Goal: Contribute content: Add original content to the website for others to see

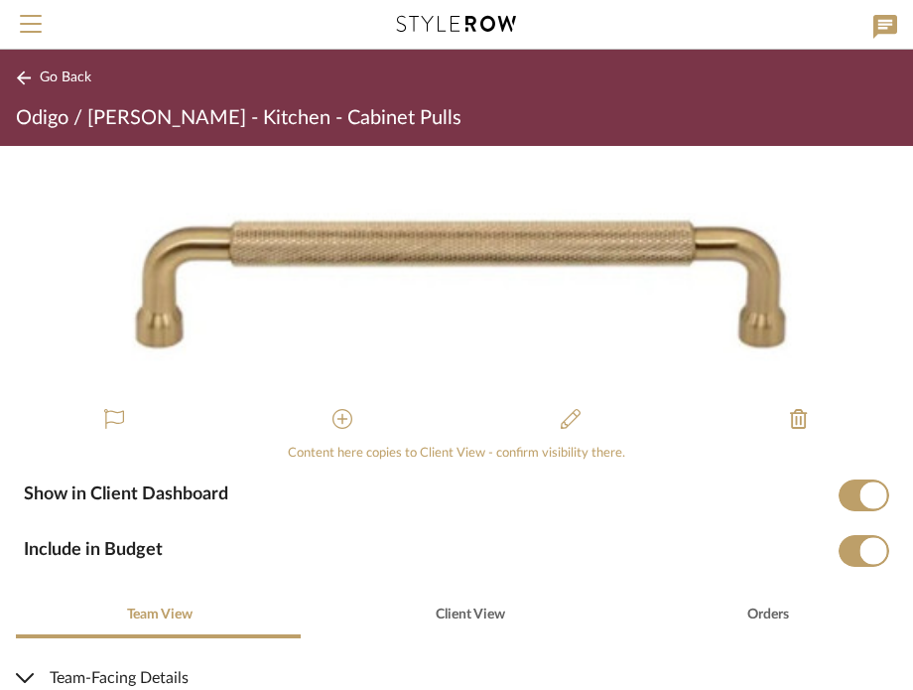
scroll to position [397, 0]
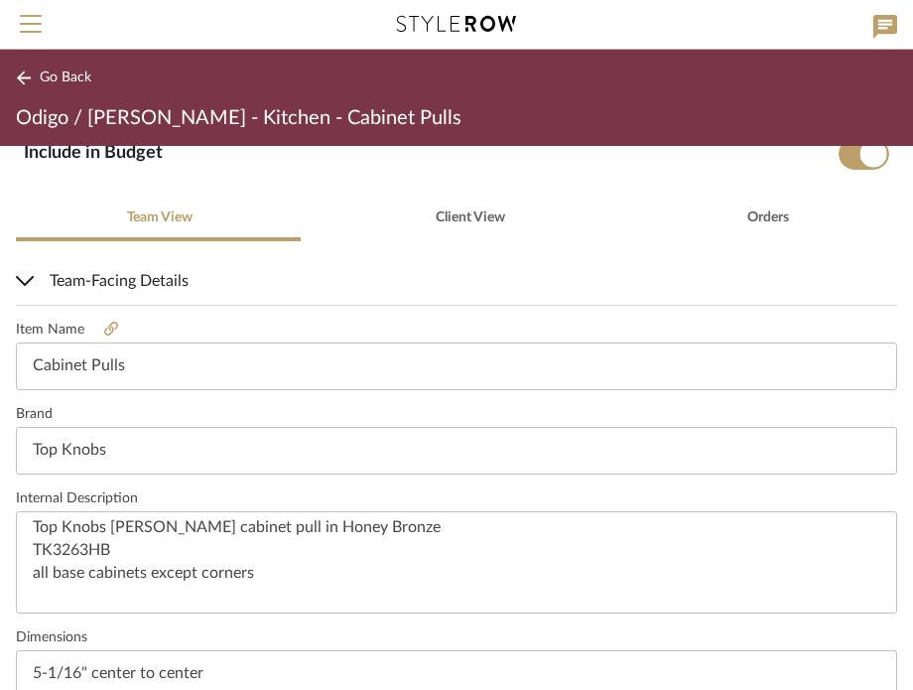
click at [34, 85] on button "Go Back" at bounding box center [57, 78] width 82 height 25
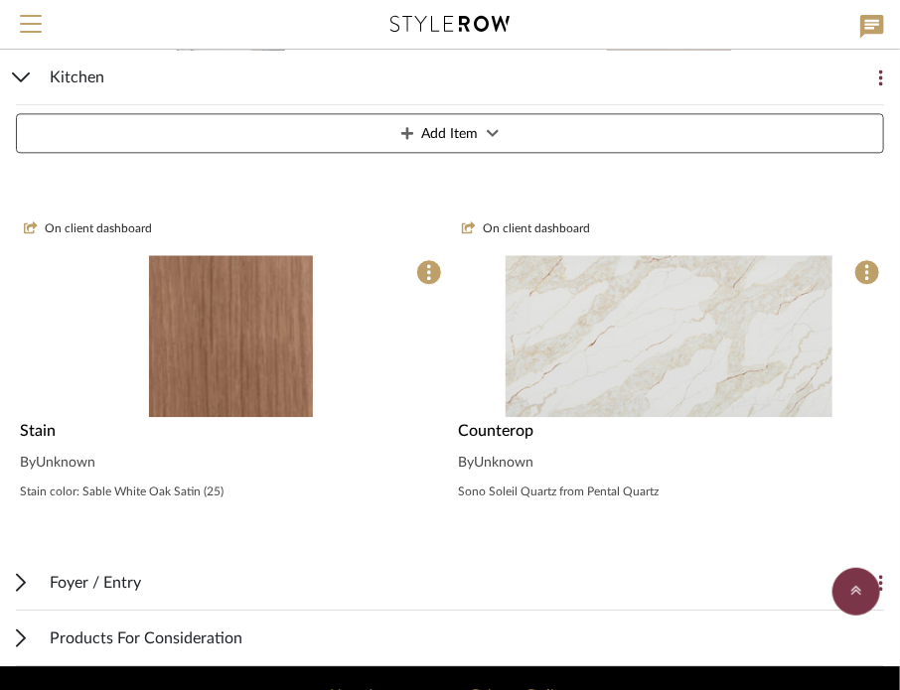
scroll to position [1322, 0]
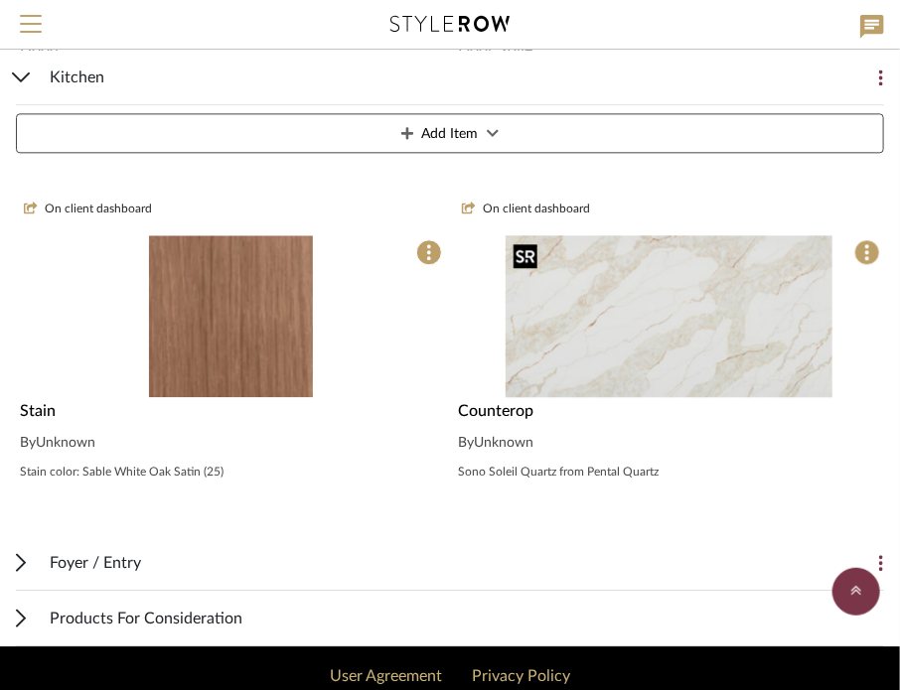
click at [697, 330] on img "0" at bounding box center [669, 316] width 328 height 162
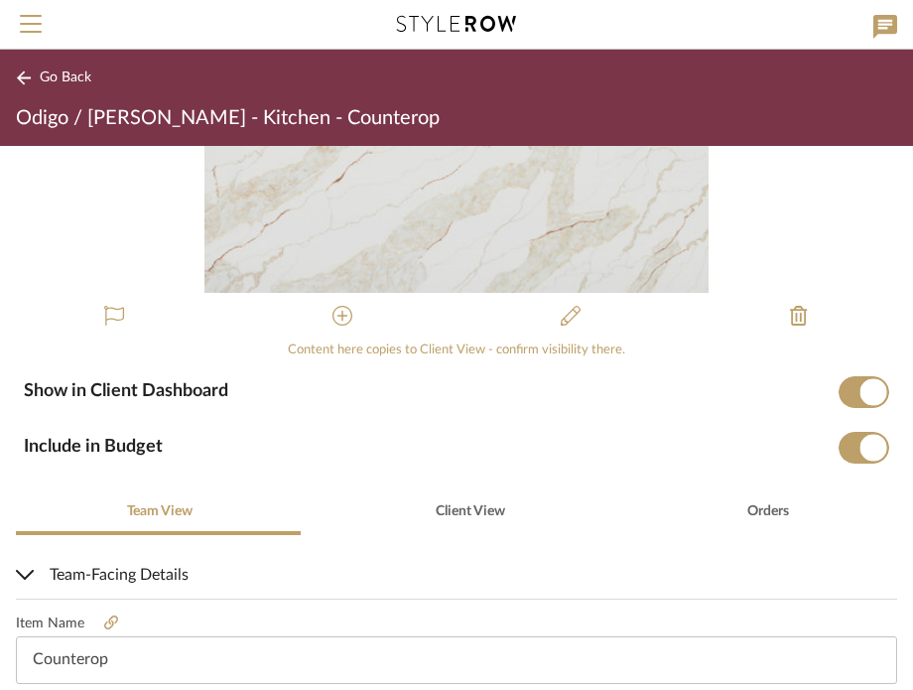
scroll to position [264, 0]
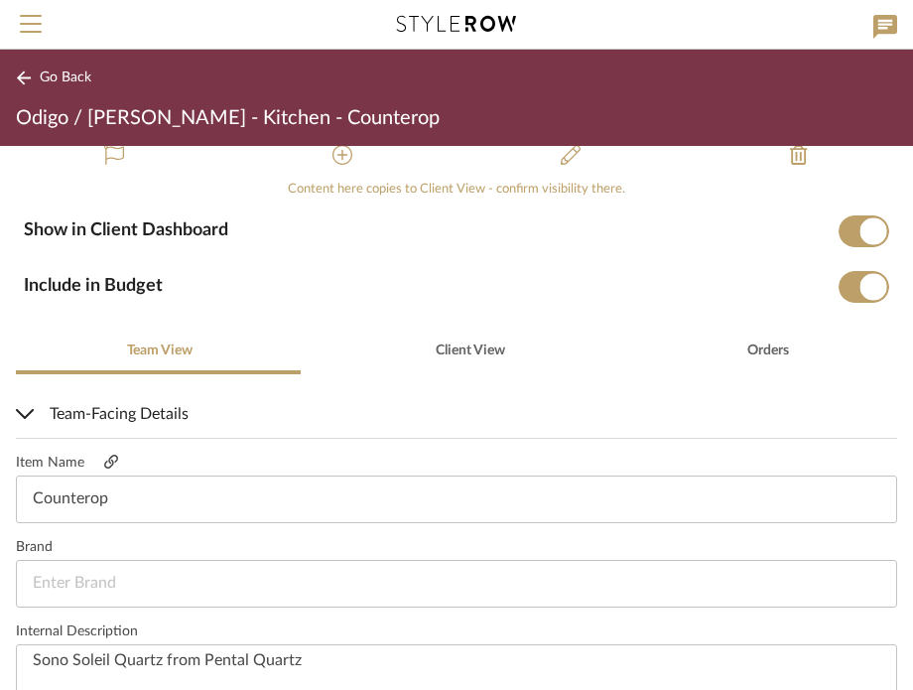
click at [110, 456] on icon at bounding box center [111, 462] width 14 height 14
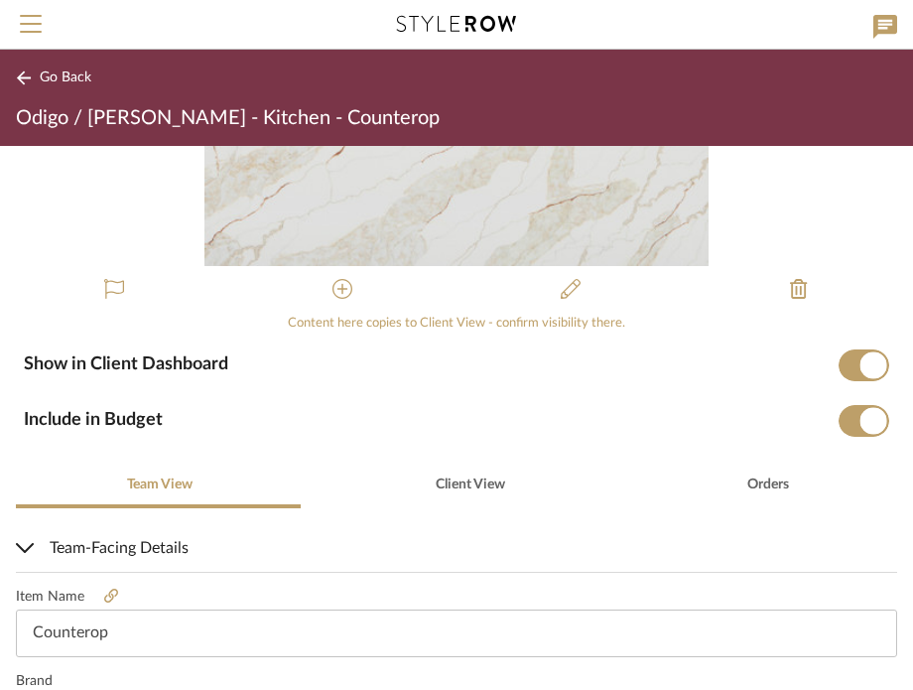
scroll to position [0, 0]
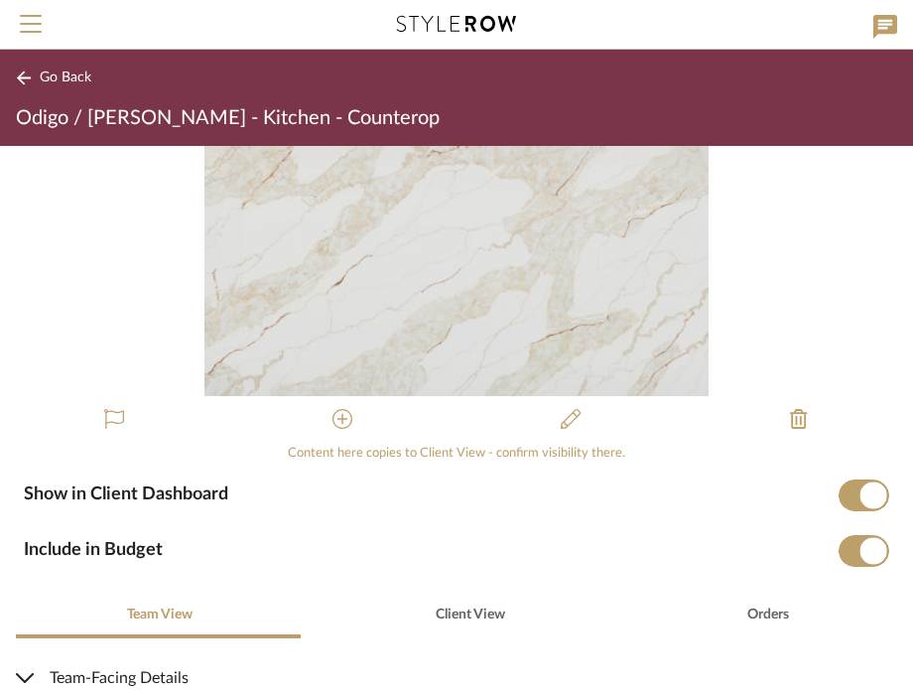
click at [41, 85] on span "Go Back" at bounding box center [66, 78] width 52 height 17
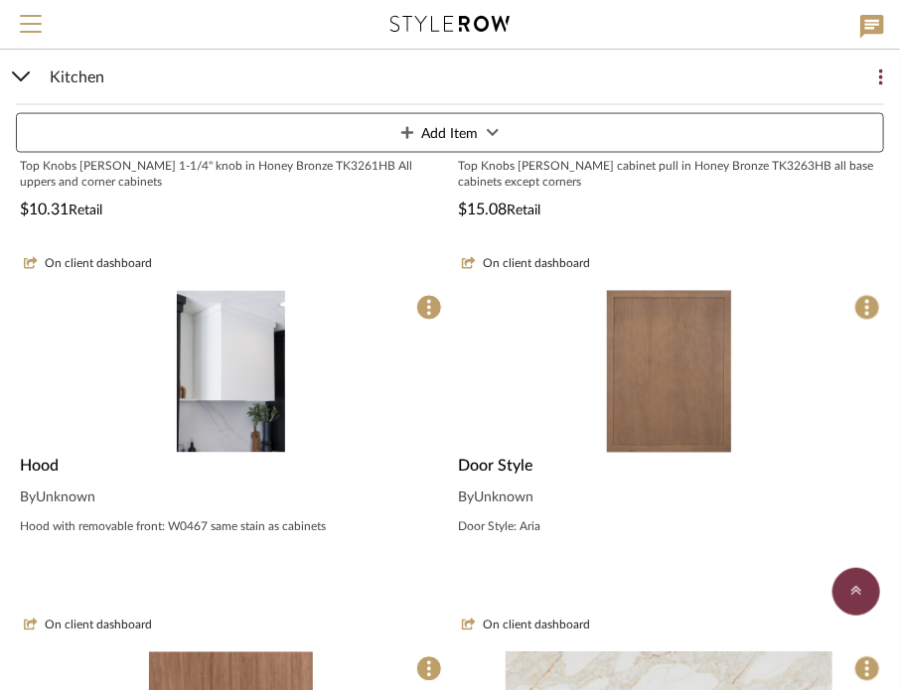
scroll to position [925, 0]
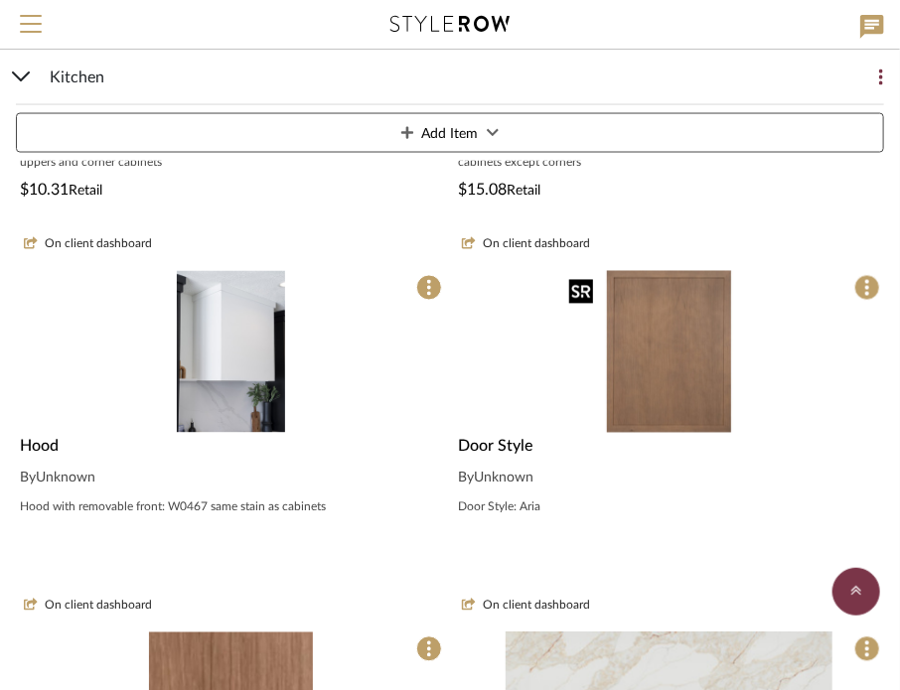
click at [655, 400] on img "0" at bounding box center [668, 352] width 215 height 162
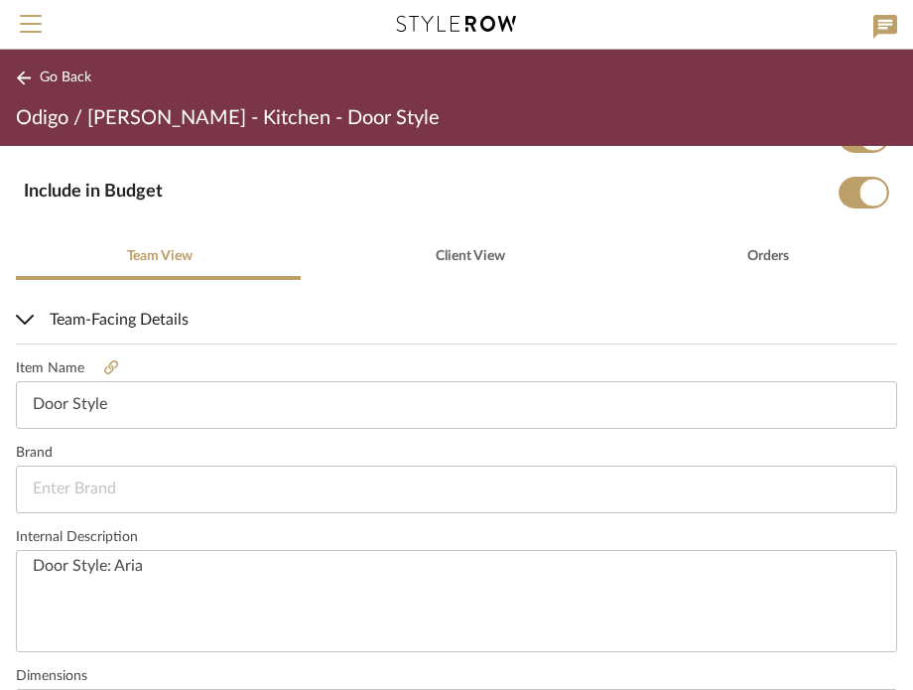
scroll to position [397, 0]
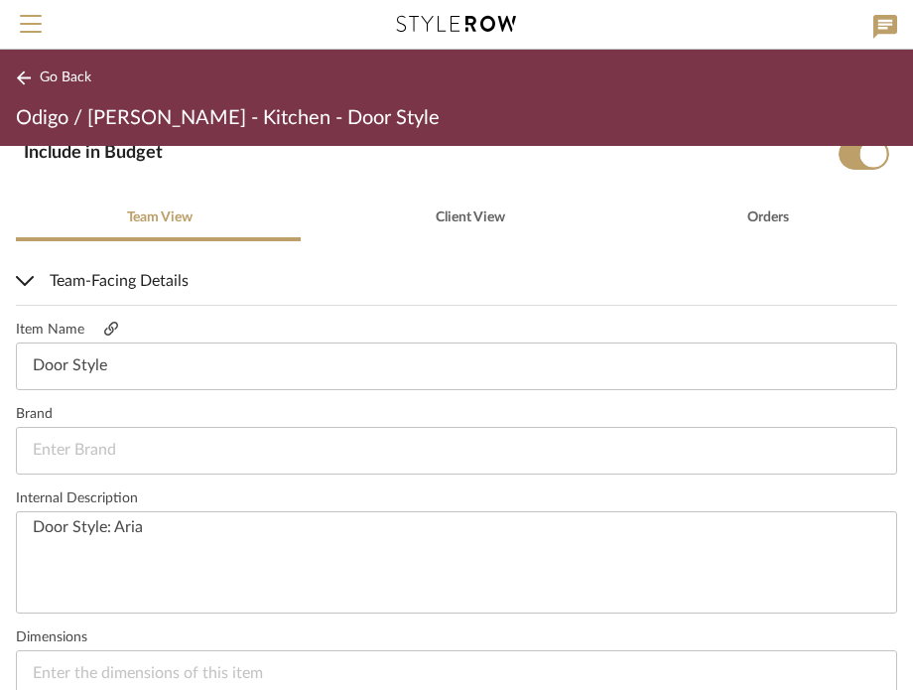
click at [115, 325] on link at bounding box center [111, 330] width 54 height 17
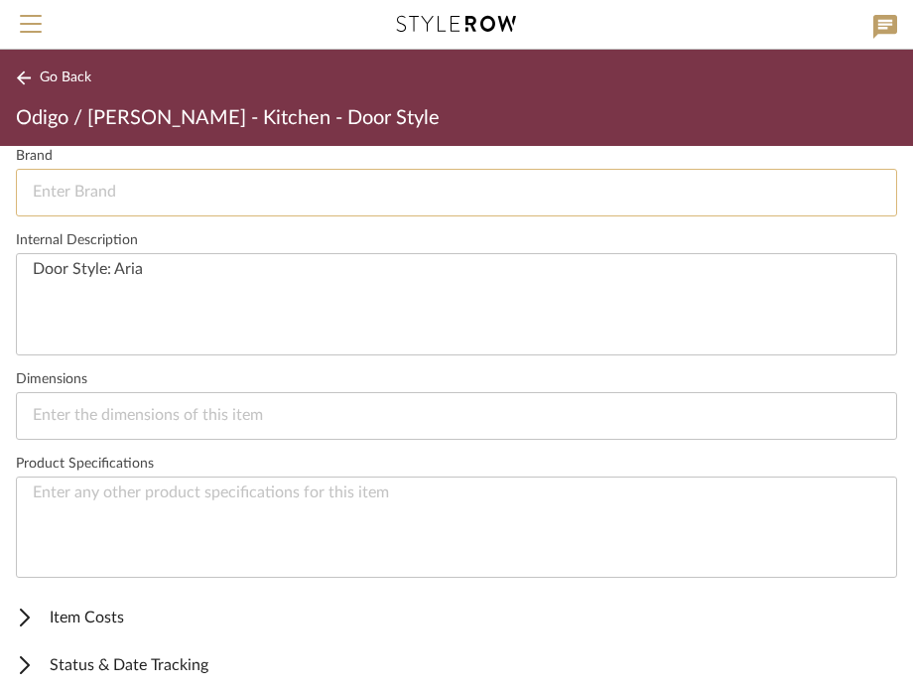
scroll to position [661, 0]
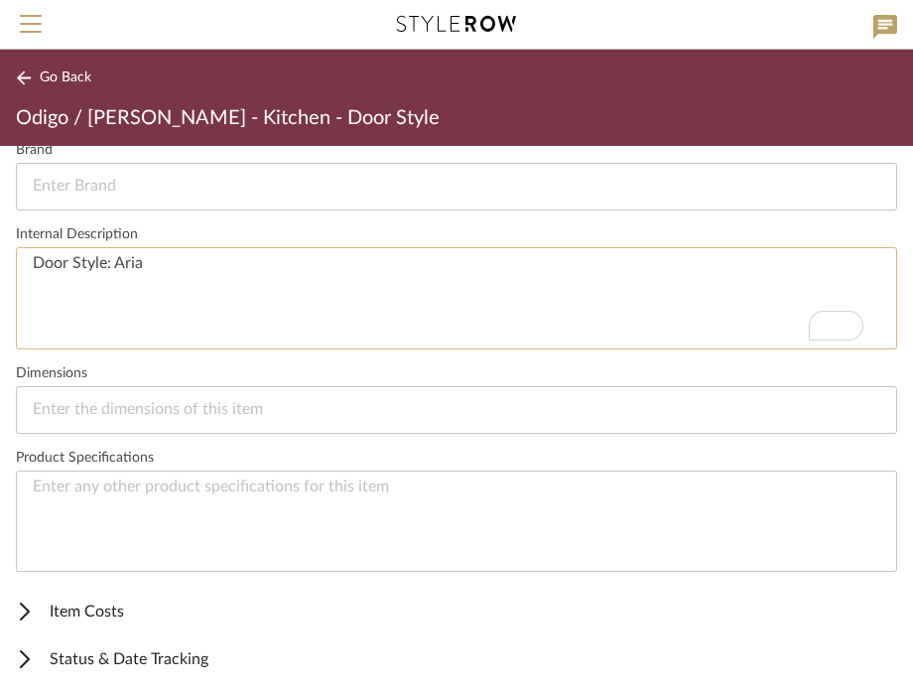
drag, startPoint x: 179, startPoint y: 267, endPoint x: 119, endPoint y: 261, distance: 59.9
click at [119, 261] on textarea "Door Style: Aria" at bounding box center [457, 298] width 882 height 102
click at [336, 300] on textarea "Door Style: Ava" at bounding box center [457, 298] width 882 height 102
type textarea "Door Style: Ava"
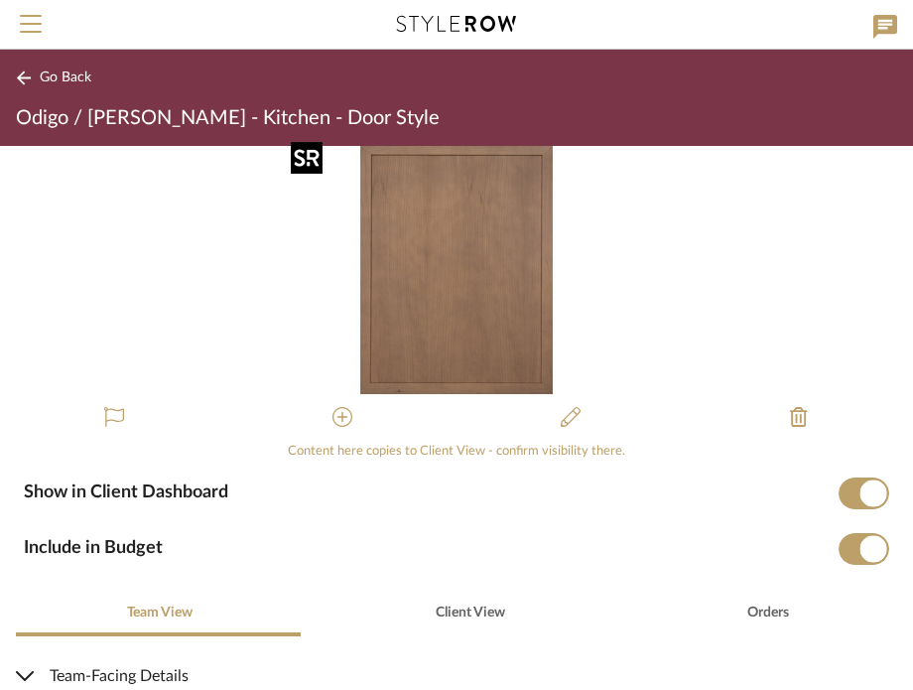
scroll to position [0, 0]
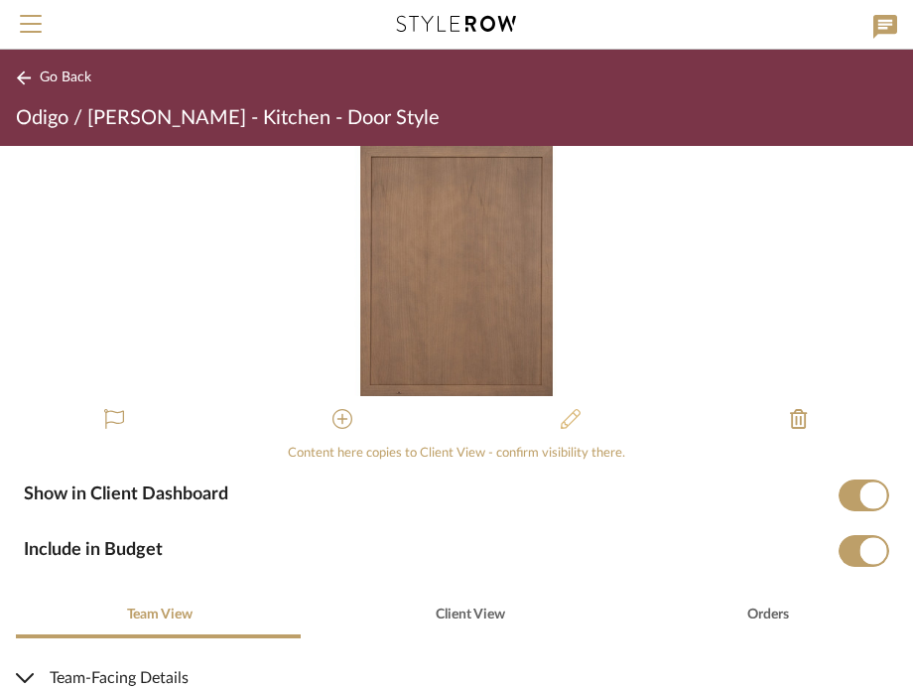
click at [561, 411] on icon at bounding box center [571, 419] width 20 height 20
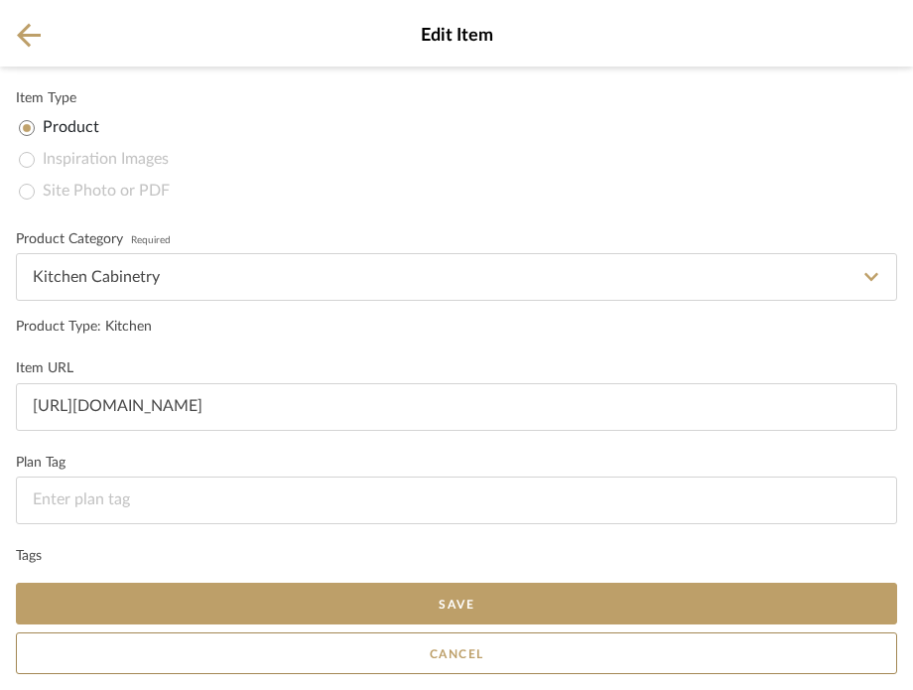
scroll to position [351, 0]
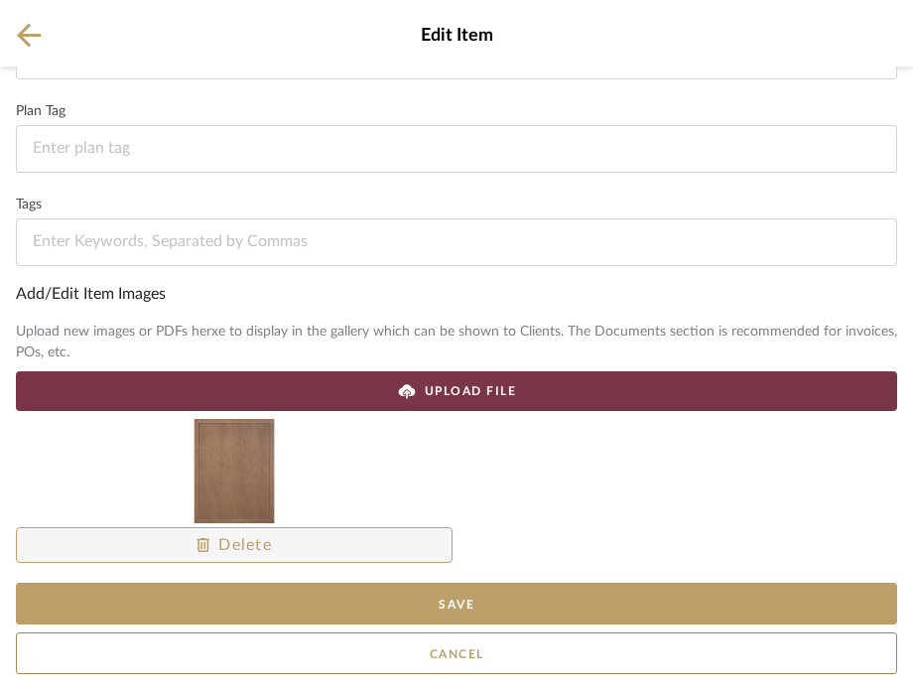
click at [214, 558] on span at bounding box center [234, 545] width 435 height 48
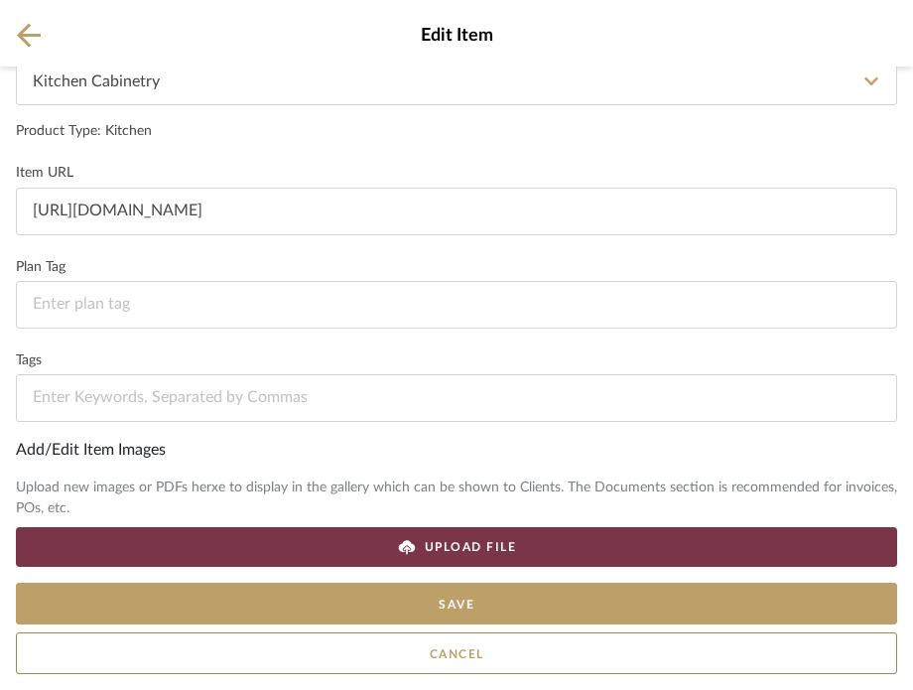
scroll to position [195, 0]
click at [450, 547] on span "UPLOAD FILE" at bounding box center [471, 548] width 92 height 18
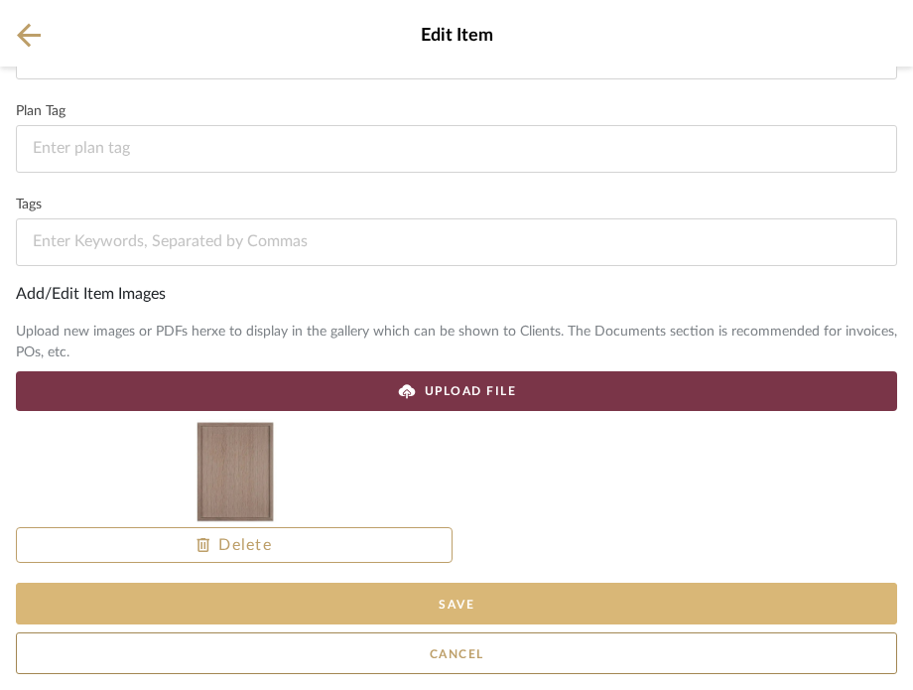
click at [566, 599] on button "Save" at bounding box center [457, 604] width 882 height 42
